Goal: Find specific page/section: Find specific page/section

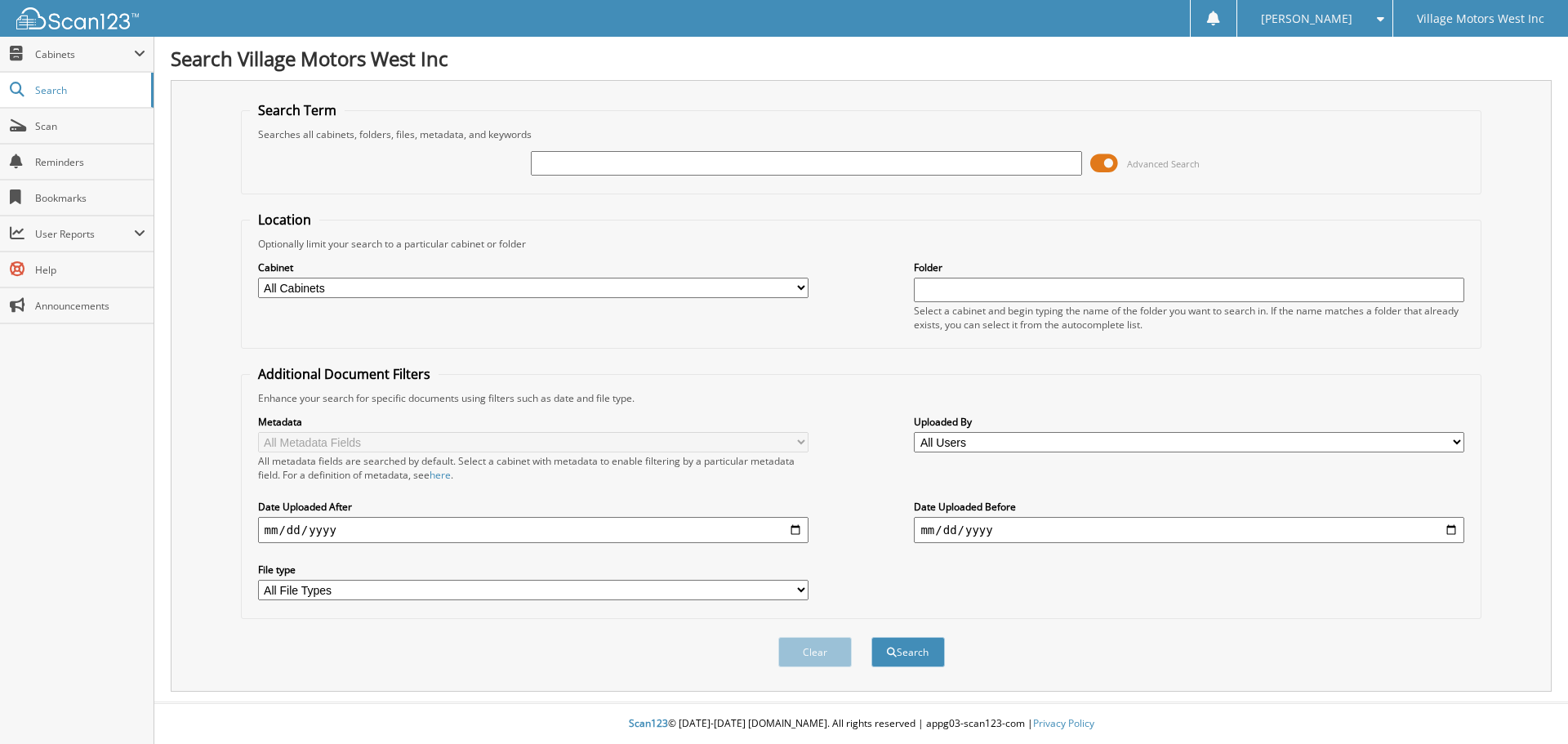
click at [552, 161] on input "text" at bounding box center [806, 163] width 551 height 25
type input "108209"
click at [902, 649] on button "Search" at bounding box center [908, 652] width 74 height 30
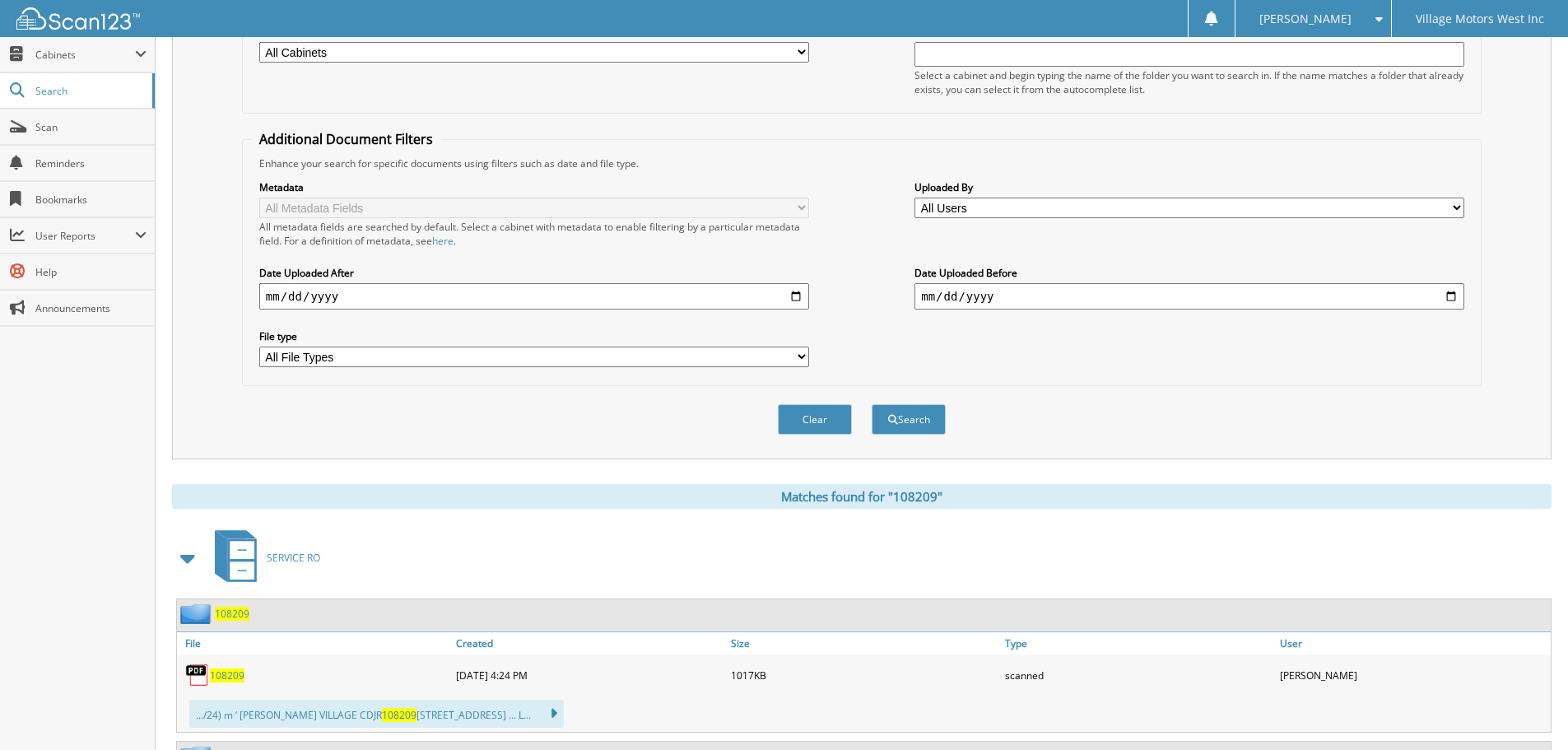
scroll to position [404, 0]
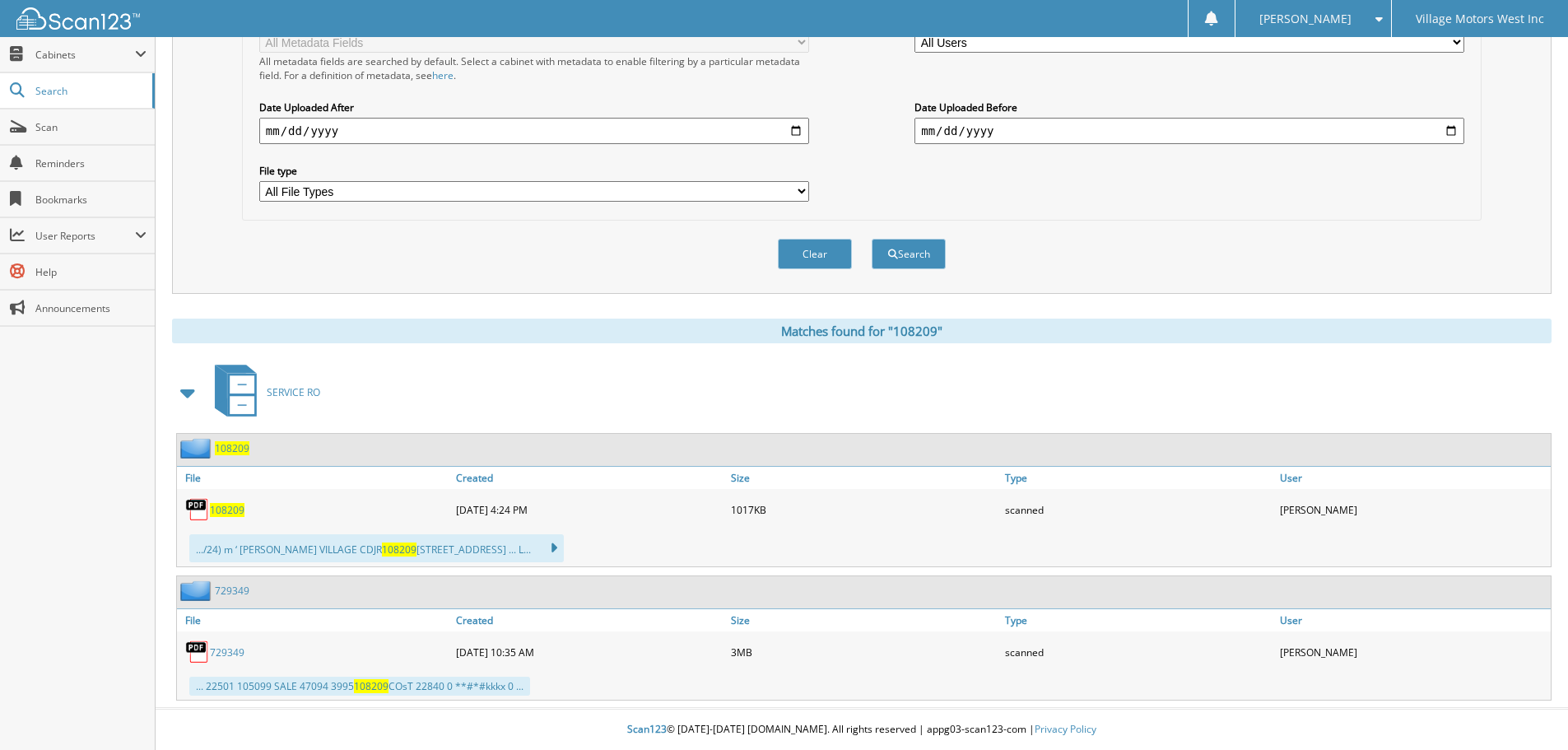
click at [232, 507] on span "108209" at bounding box center [226, 510] width 34 height 14
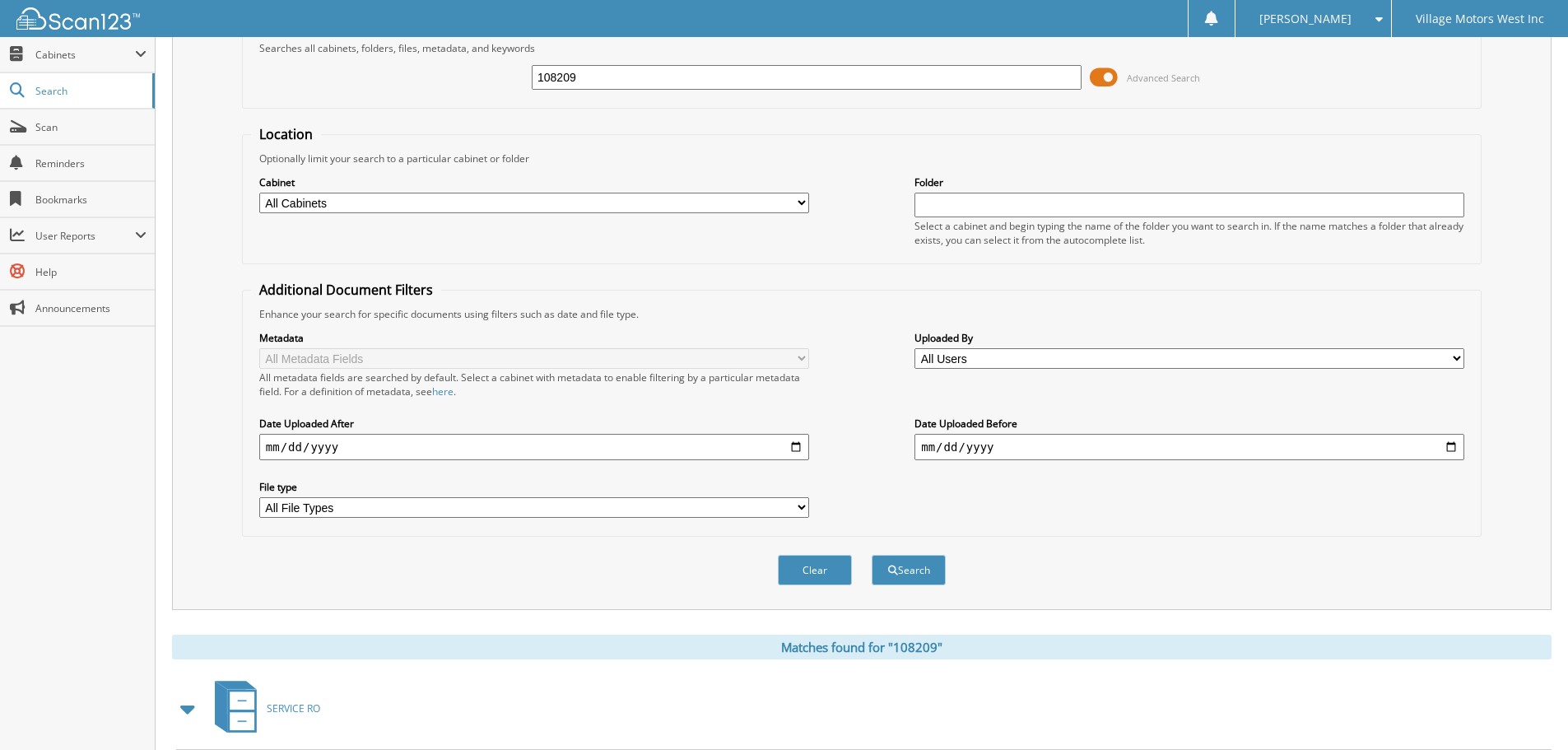
scroll to position [0, 0]
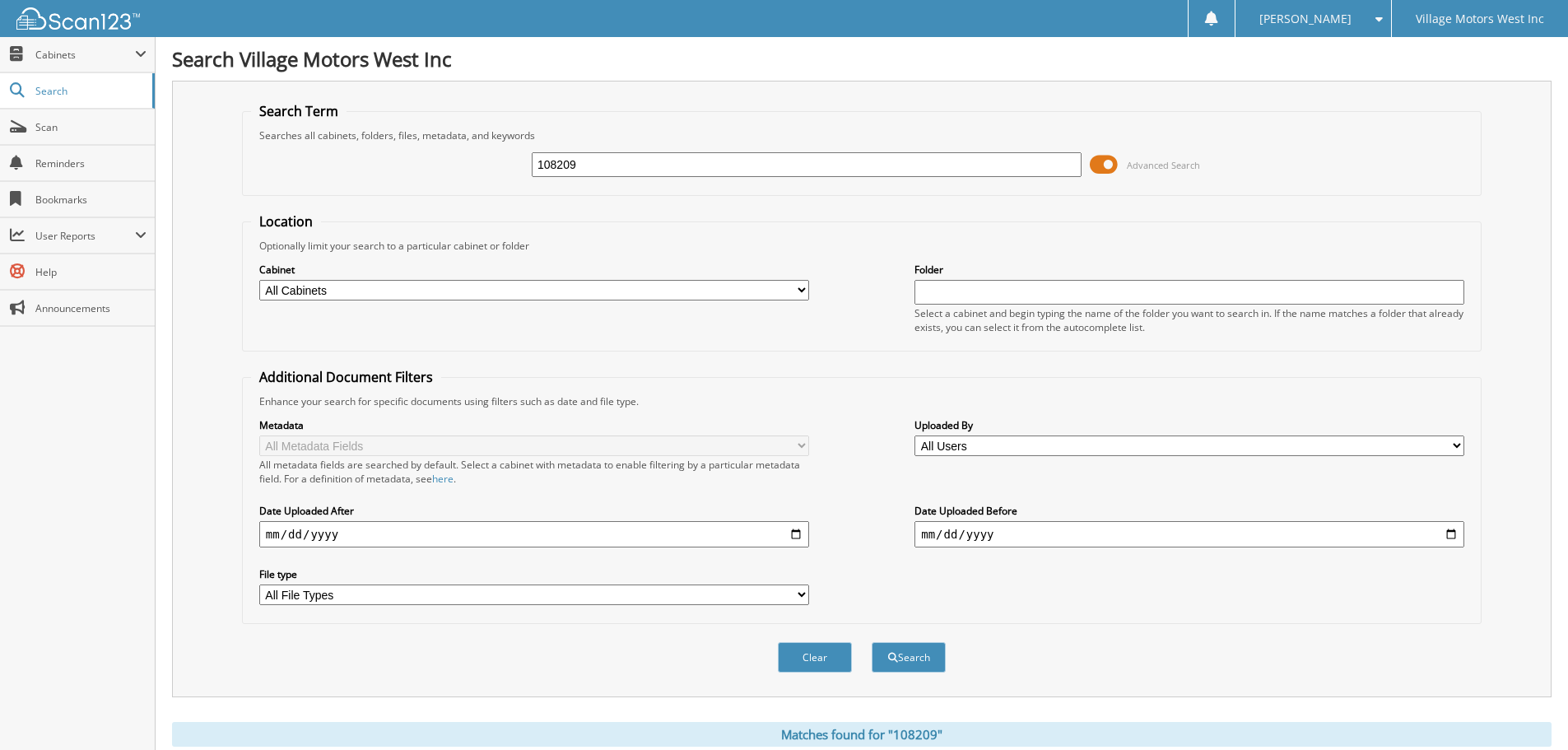
click at [620, 163] on input "108209" at bounding box center [806, 165] width 550 height 25
type input "1"
click at [872, 642] on button "Search" at bounding box center [909, 657] width 74 height 30
type input "107350\"
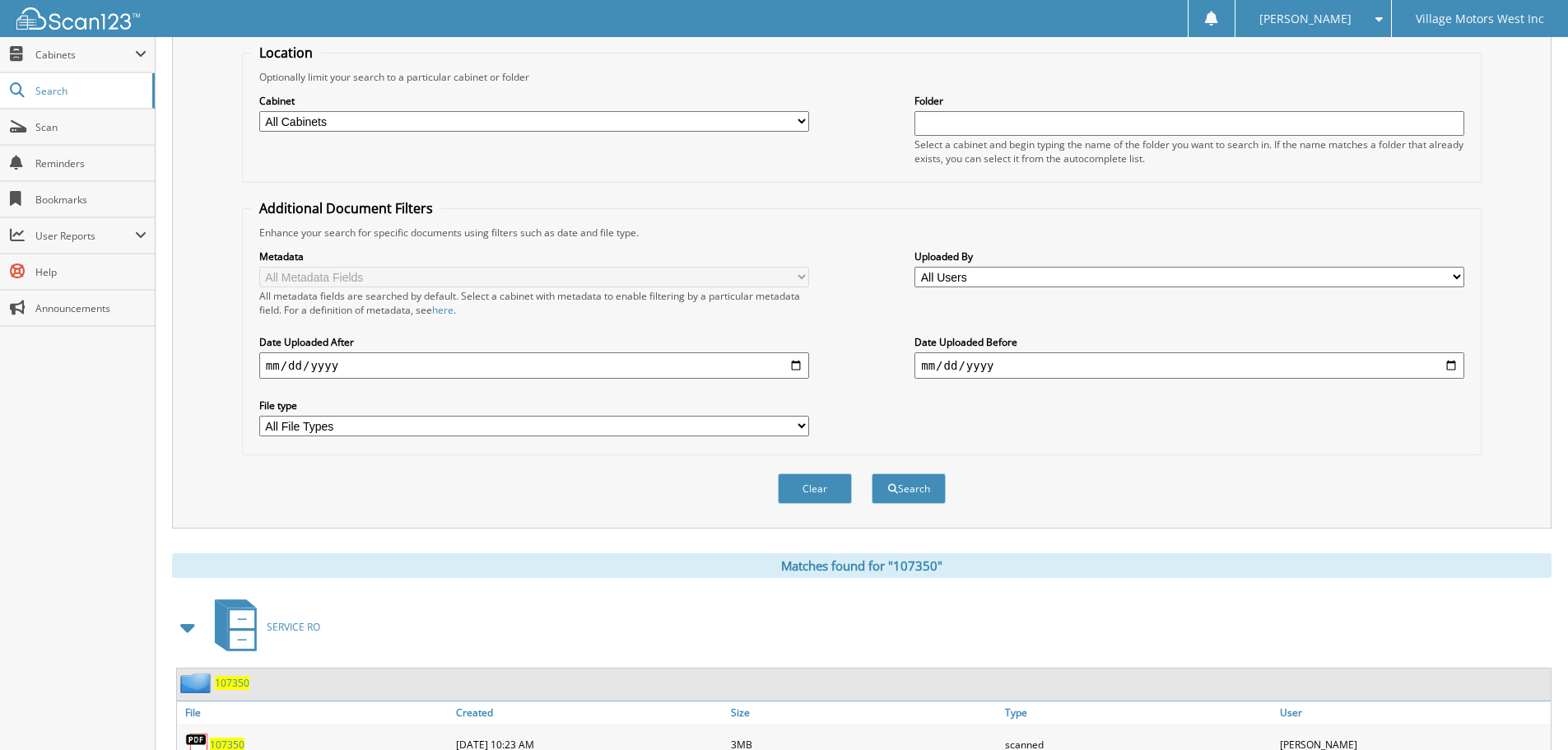
scroll to position [577, 0]
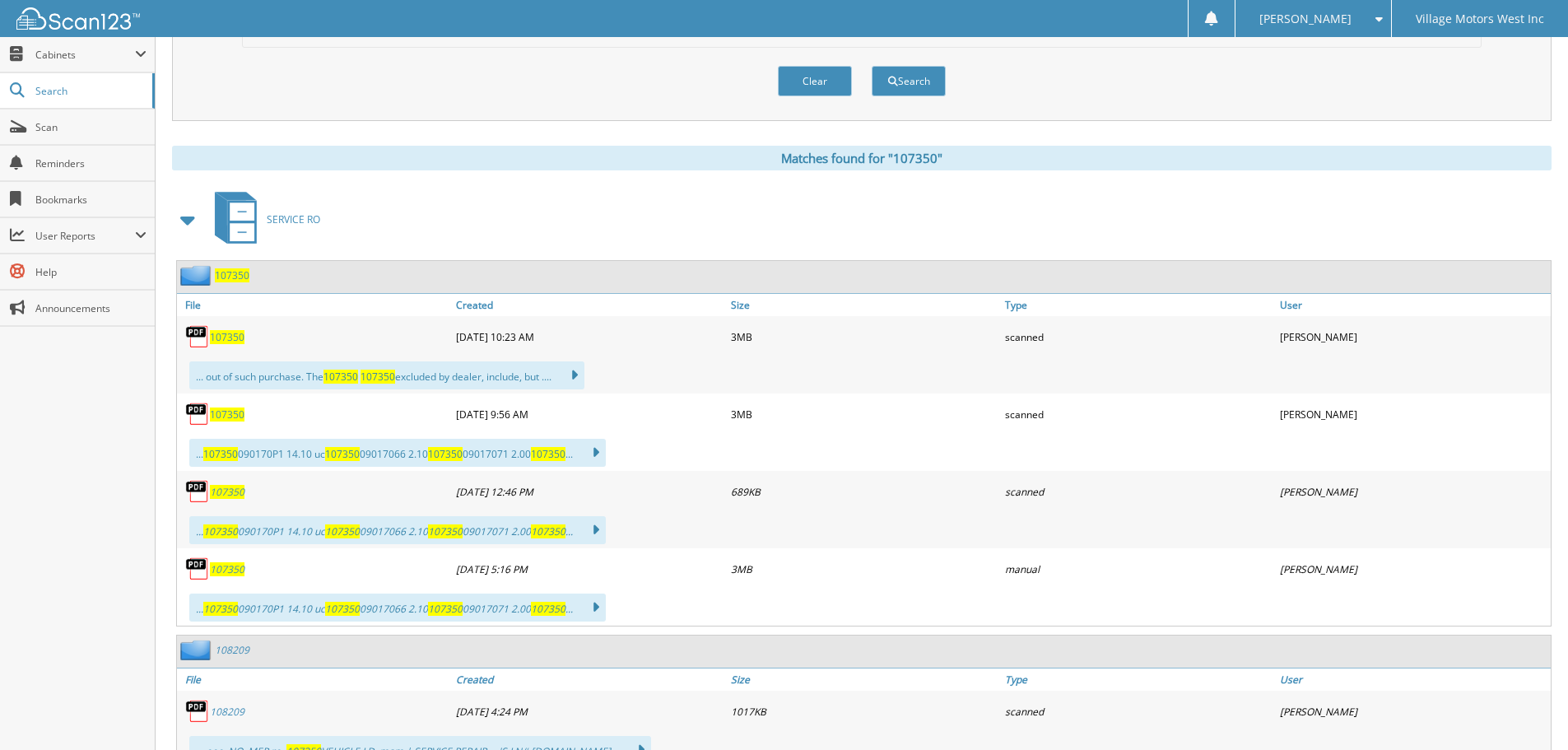
click at [231, 334] on span "107350" at bounding box center [226, 337] width 34 height 14
